Goal: Use online tool/utility: Utilize a website feature to perform a specific function

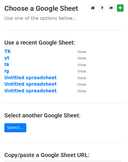
scroll to position [108, 0]
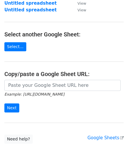
scroll to position [108, 0]
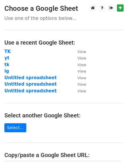
scroll to position [106, 0]
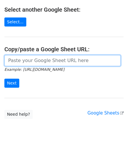
drag, startPoint x: 29, startPoint y: 60, endPoint x: 27, endPoint y: 66, distance: 6.9
click at [28, 62] on input "url" at bounding box center [62, 60] width 116 height 11
paste input "https://docs.google.com/spreadsheets/d/1cvQheC24LUPbKQjEKgVChqDySmbl7RNShkZrbr7…"
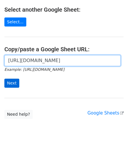
type input "https://docs.google.com/spreadsheets/d/1cvQheC24LUPbKQjEKgVChqDySmbl7RNShkZrbr7…"
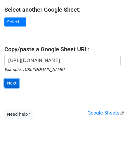
click at [13, 81] on input "Next" at bounding box center [11, 83] width 15 height 9
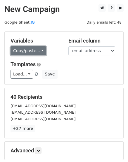
click at [43, 50] on link "Copy/paste..." at bounding box center [28, 50] width 36 height 9
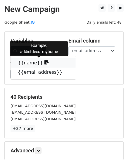
click at [34, 62] on link "{{name}}" at bounding box center [43, 62] width 65 height 9
